Goal: Information Seeking & Learning: Learn about a topic

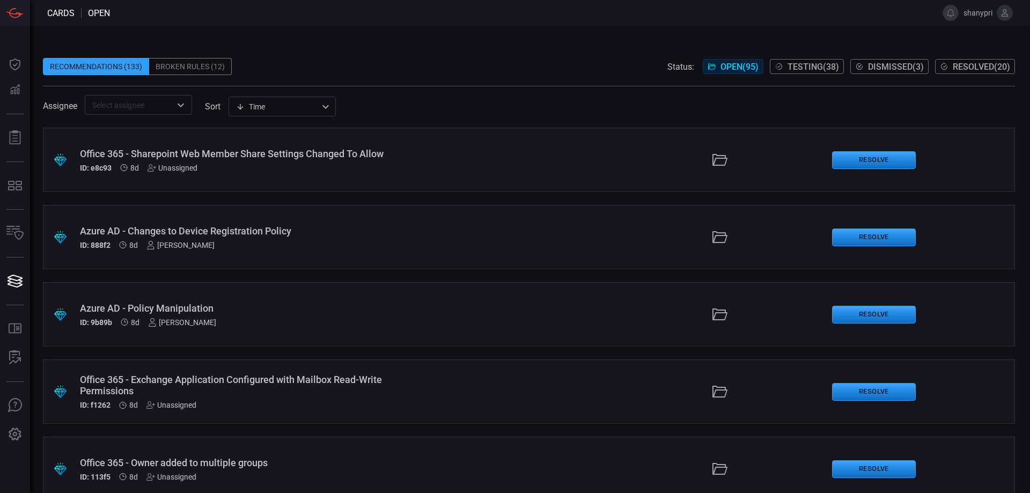
click at [127, 108] on input "text" at bounding box center [129, 104] width 83 height 13
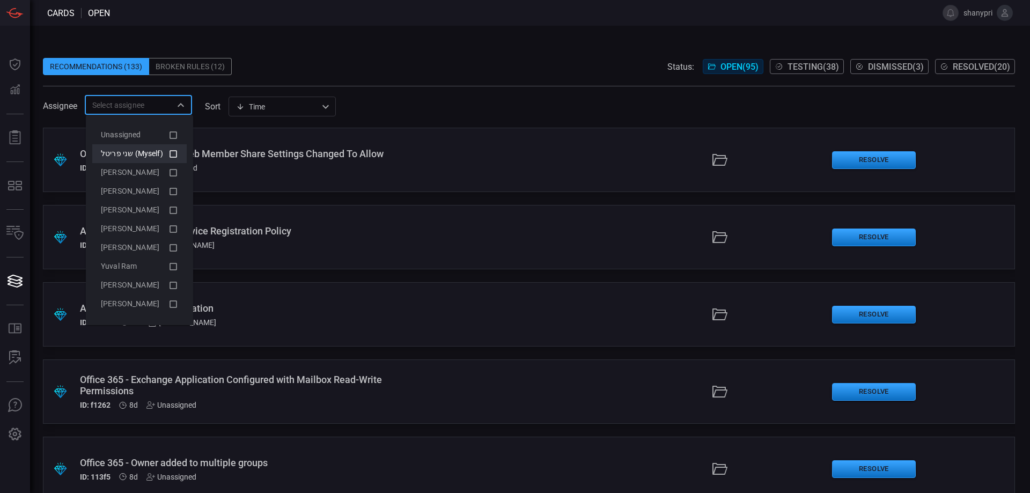
click at [168, 150] on icon at bounding box center [173, 154] width 10 height 13
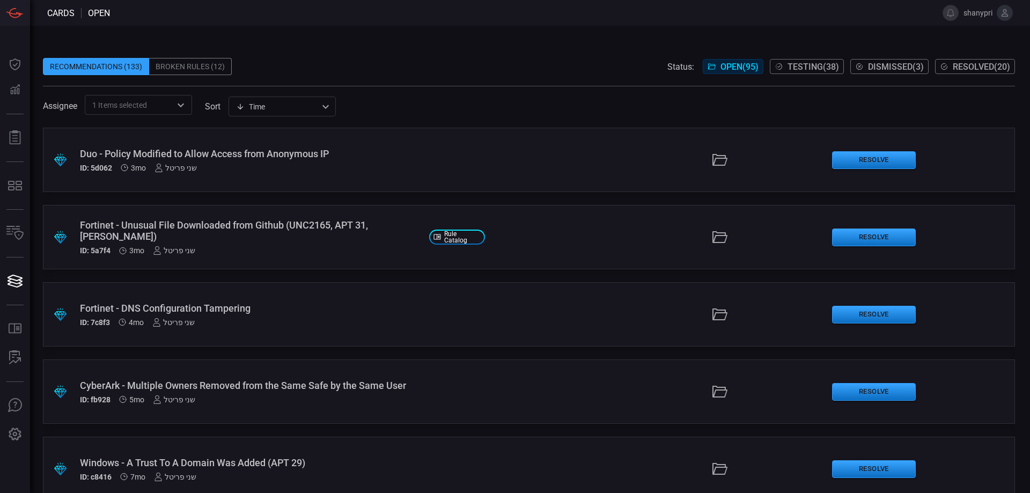
click at [301, 65] on div "Recommendations (133) Broken Rules (12) Status: Open ( 95 ) Testing ( 38 ) Dism…" at bounding box center [529, 66] width 972 height 17
click at [359, 372] on div ".suggested_cards_icon{fill:url(#suggested_cards_icon);} CyberArk - Multiple Own…" at bounding box center [529, 391] width 972 height 64
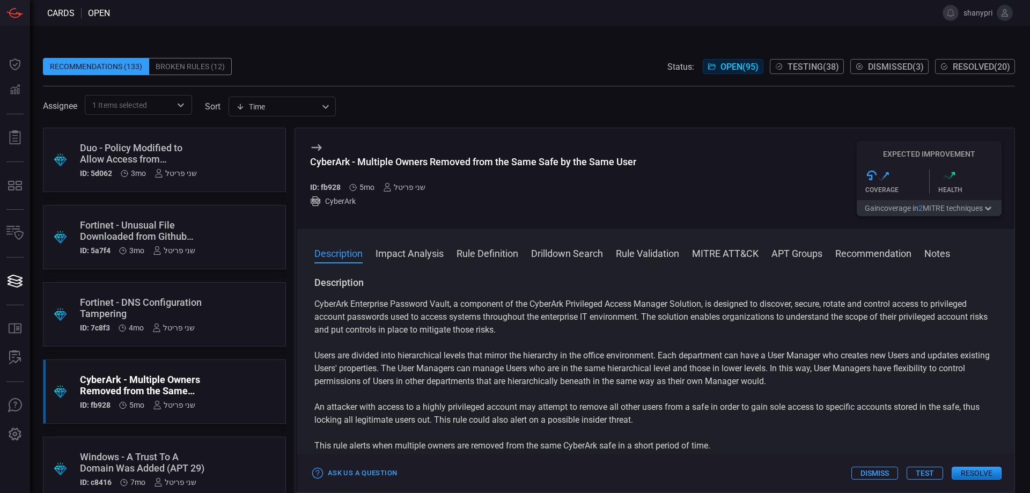
click at [326, 146] on div "CyberArk - Multiple Owners Removed from the Same Safe by the Same User ID: fb92…" at bounding box center [473, 178] width 326 height 75
click at [322, 146] on div "CyberArk - Multiple Owners Removed from the Same Safe by the Same User ID: fb92…" at bounding box center [473, 178] width 326 height 75
click at [320, 146] on icon at bounding box center [316, 147] width 13 height 13
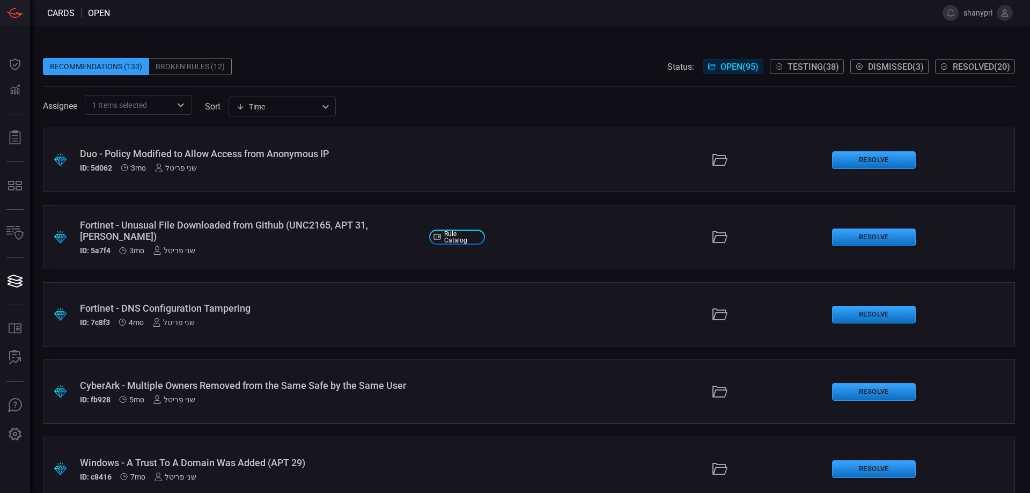
scroll to position [21, 0]
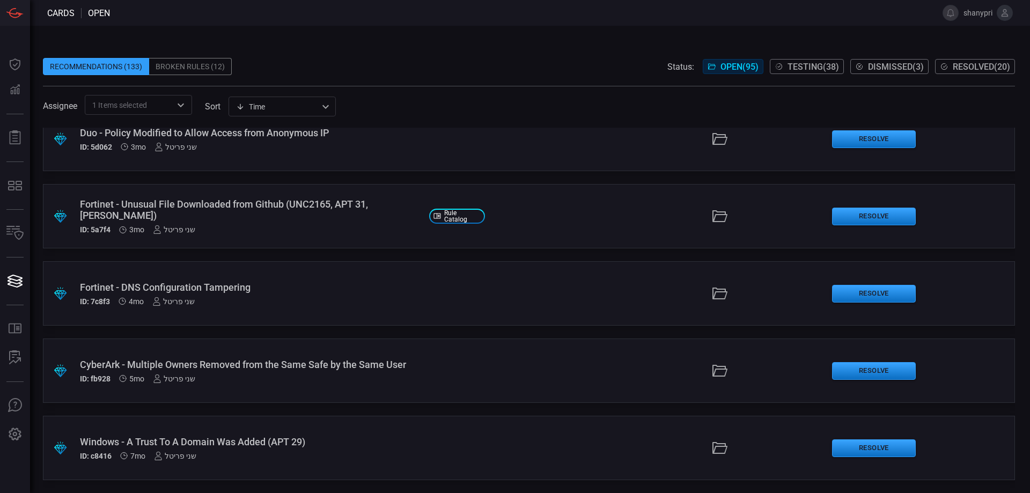
click at [272, 442] on div "Windows - A Trust To A Domain Was Added (APT 29)" at bounding box center [250, 441] width 341 height 11
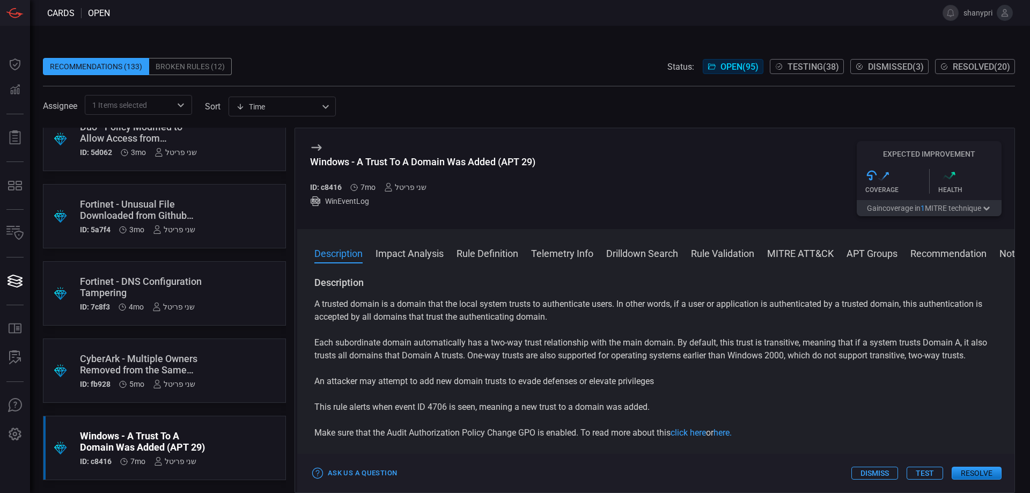
click at [489, 254] on button "Rule Definition" at bounding box center [488, 252] width 62 height 13
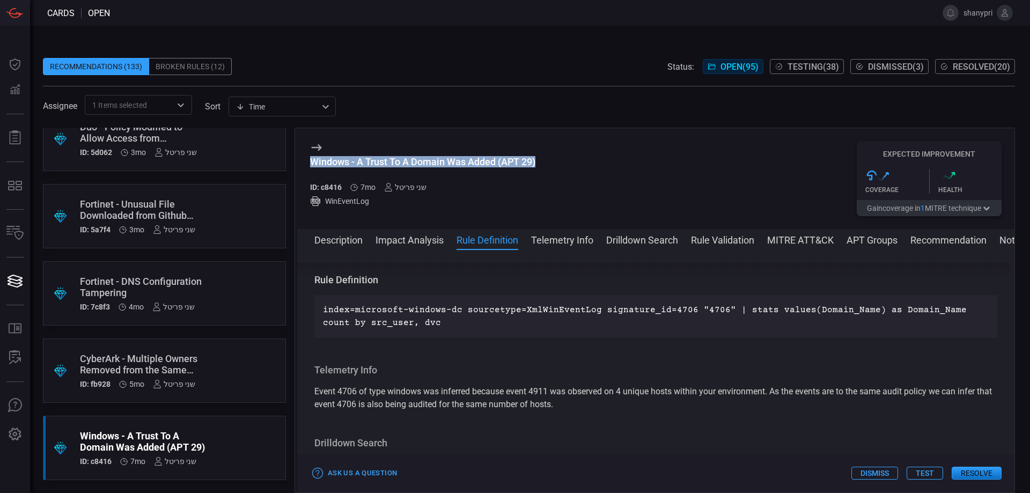
drag, startPoint x: 543, startPoint y: 163, endPoint x: 318, endPoint y: 155, distance: 225.5
click at [318, 155] on div "Windows - A Trust To A Domain Was Added (APT 29) ID: c8416 7mo שני פריטל WinEve…" at bounding box center [655, 178] width 717 height 101
copy div "Windows - A Trust To A Domain Was Added (APT 29)"
click at [210, 363] on div ".suggested_cards_icon{fill:url(#suggested_cards_icon);} CyberArk - Multiple Own…" at bounding box center [164, 371] width 243 height 64
